Goal: Task Accomplishment & Management: Complete application form

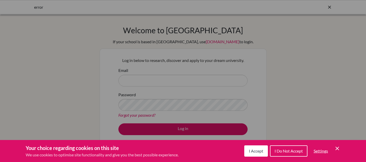
click at [251, 151] on span "I Accept" at bounding box center [256, 151] width 14 height 5
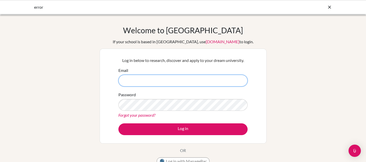
click at [195, 80] on input "Email" at bounding box center [182, 81] width 129 height 12
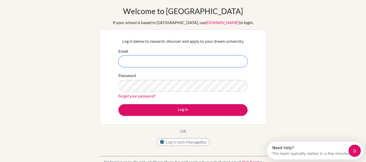
click at [158, 61] on input "Email" at bounding box center [182, 62] width 129 height 12
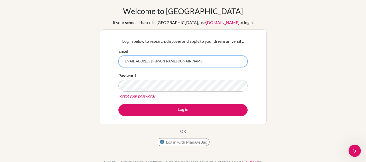
type input "christian.zamora@cds.ed.cr"
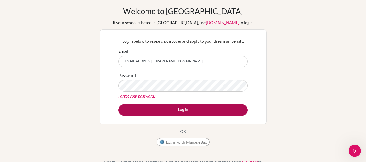
click at [166, 108] on button "Log in" at bounding box center [182, 110] width 129 height 12
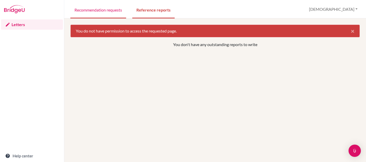
click at [109, 6] on link "Recommendation requests" at bounding box center [98, 10] width 56 height 18
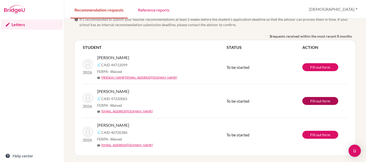
click at [322, 104] on link "Fill out form" at bounding box center [320, 101] width 36 height 8
